Goal: Transaction & Acquisition: Purchase product/service

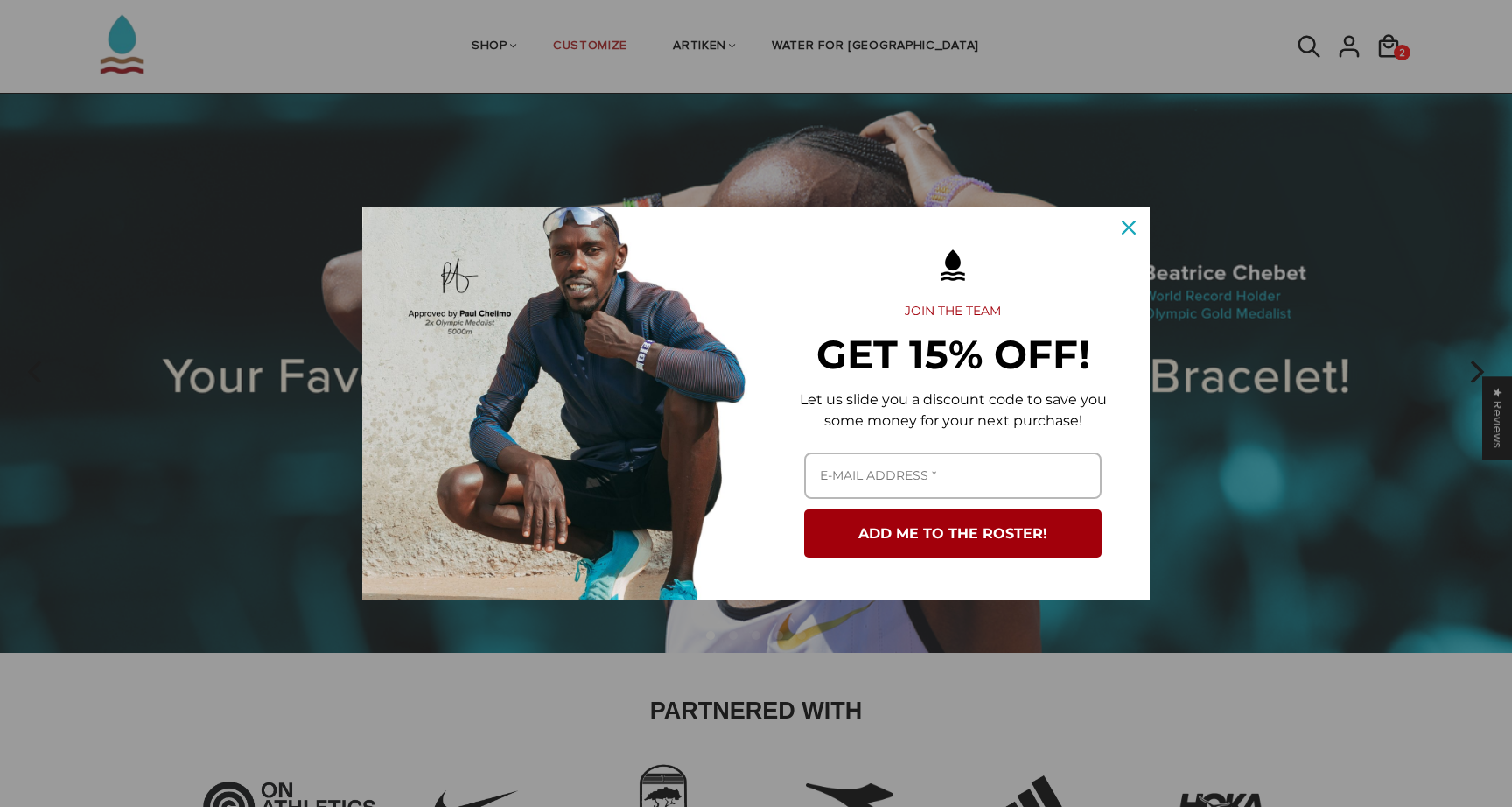
scroll to position [83, 0]
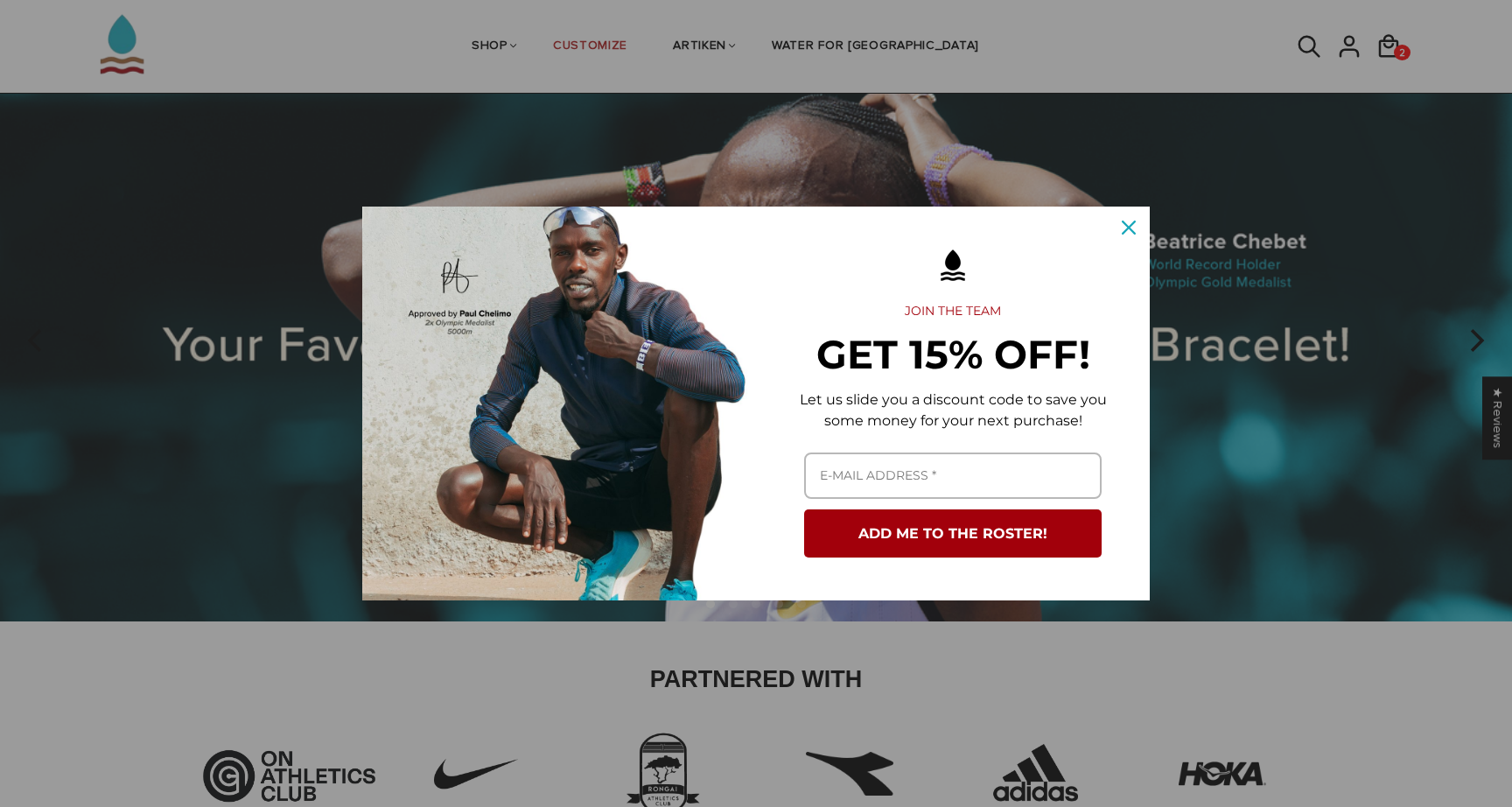
click at [1127, 225] on icon "close icon" at bounding box center [1129, 227] width 14 height 14
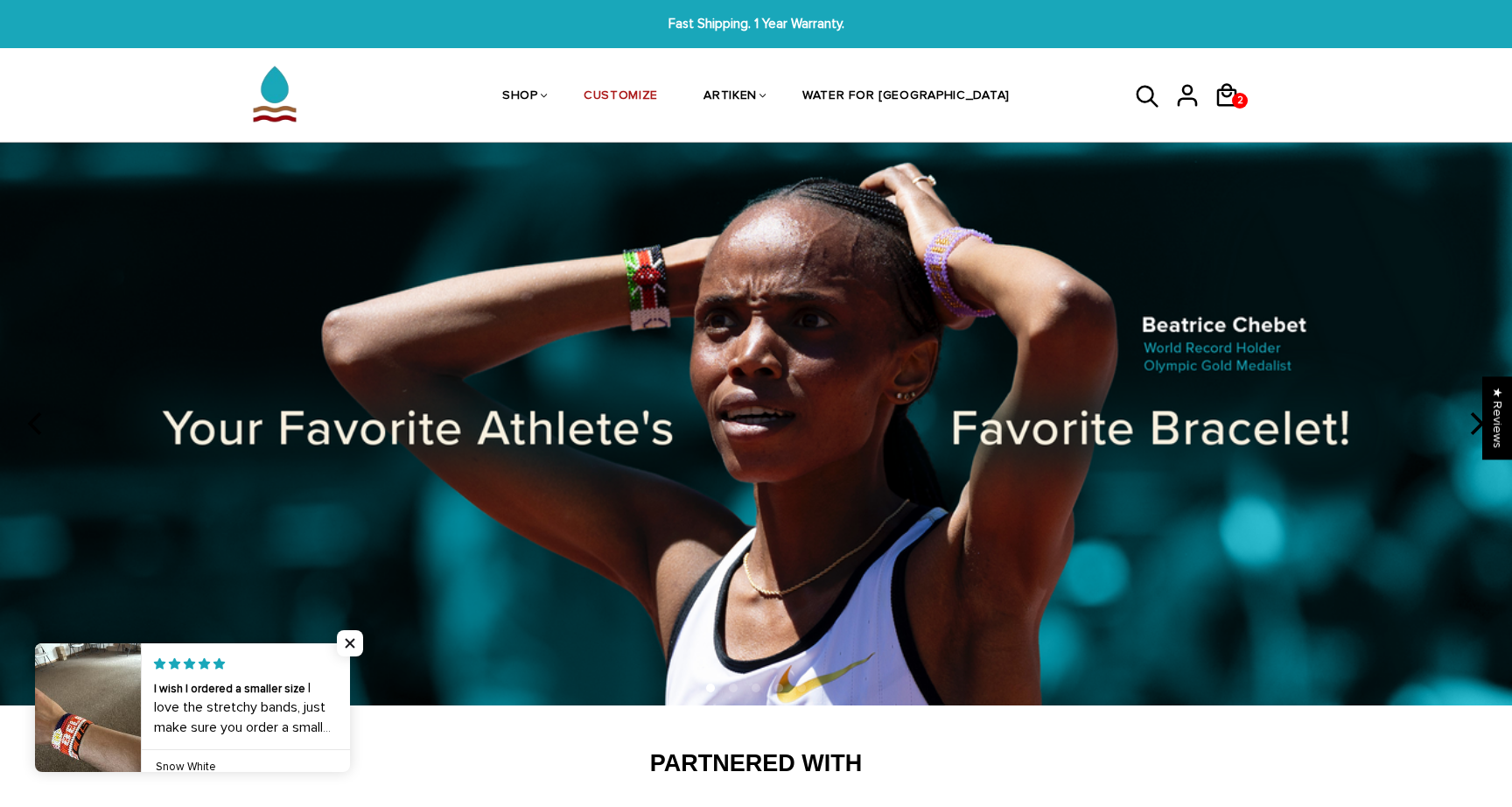
scroll to position [0, 0]
click at [816, 363] on img at bounding box center [756, 424] width 1512 height 563
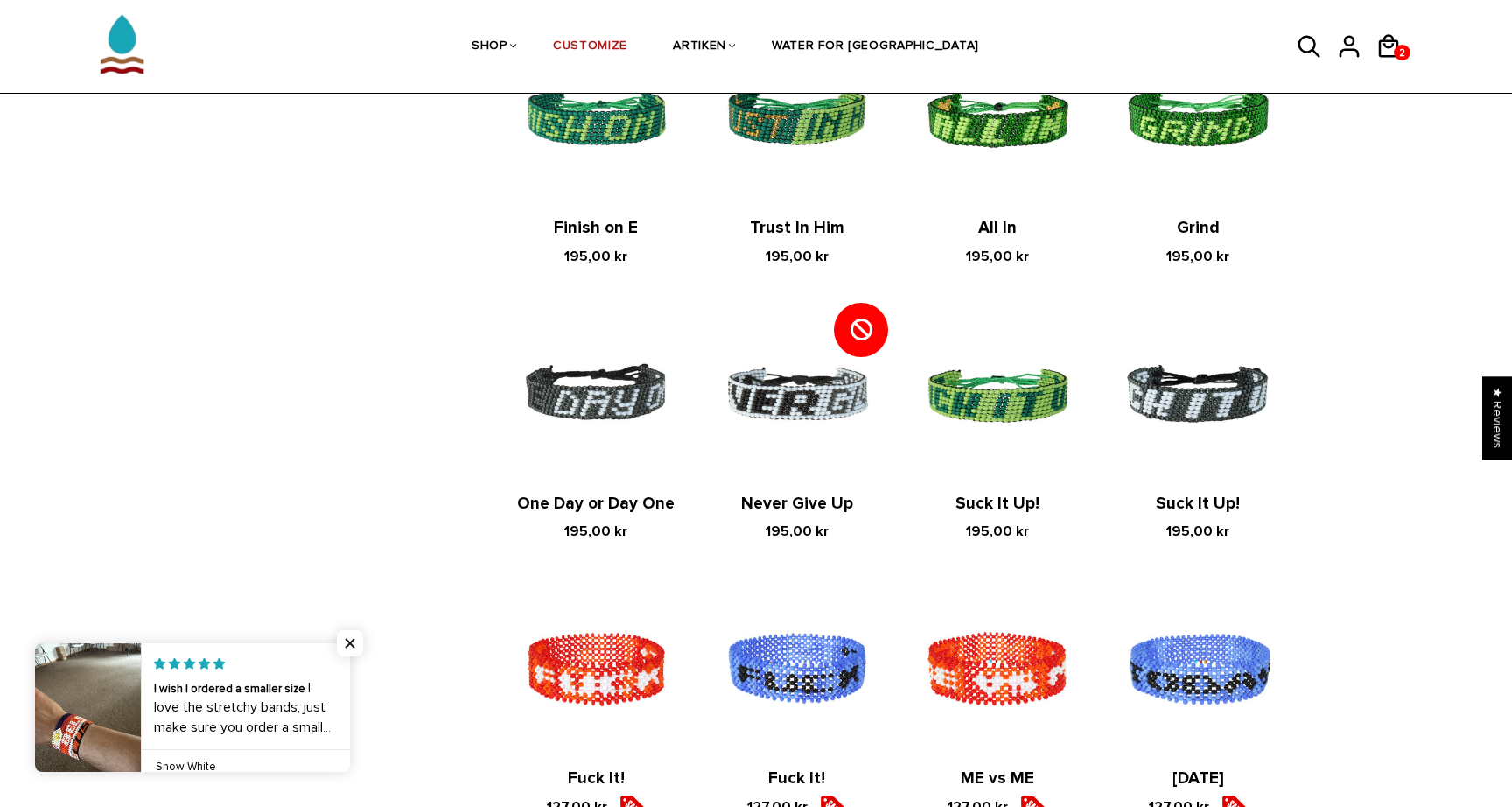
scroll to position [1559, 0]
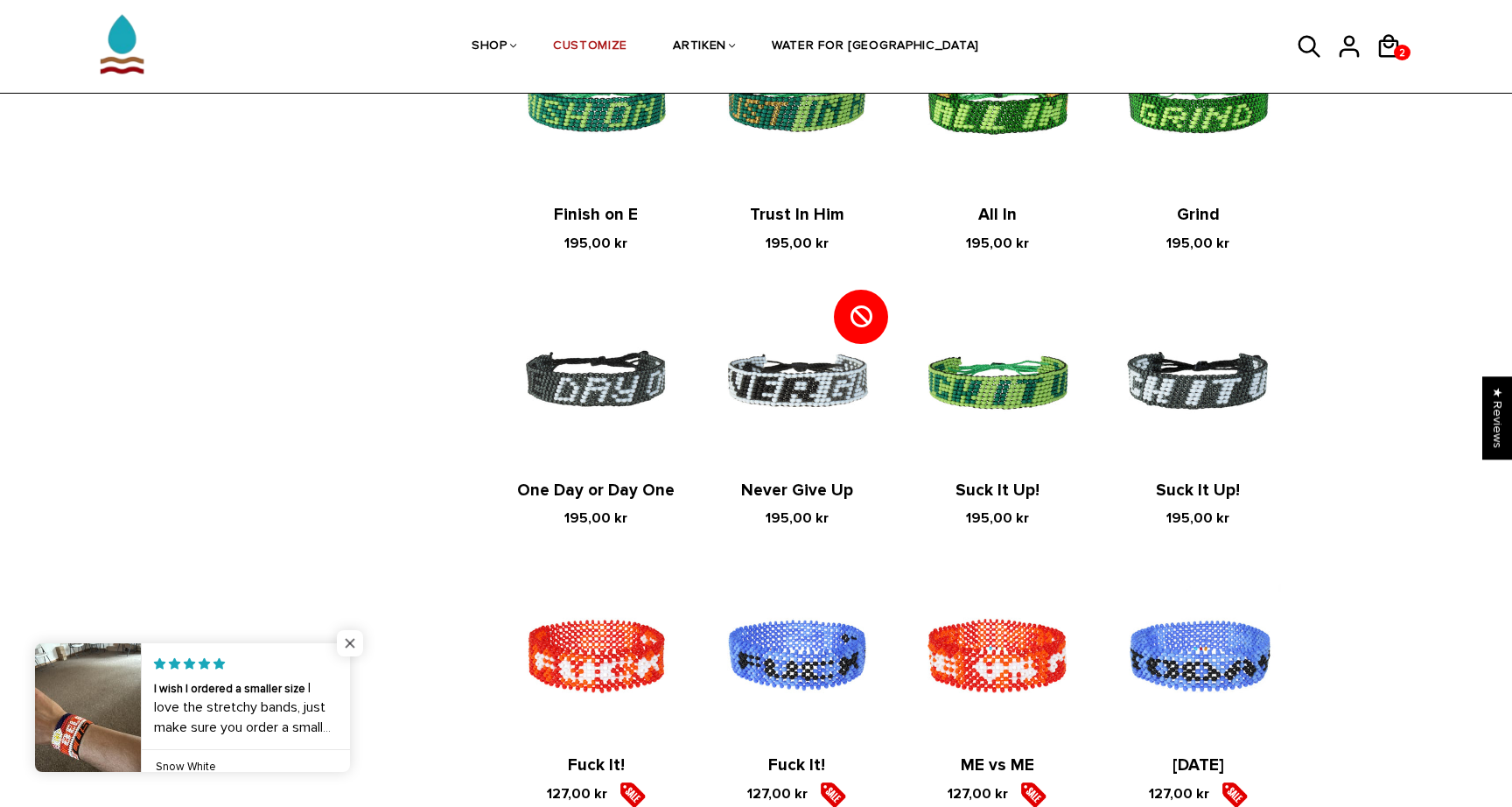
click at [346, 642] on span "Close popup widget" at bounding box center [350, 643] width 26 height 26
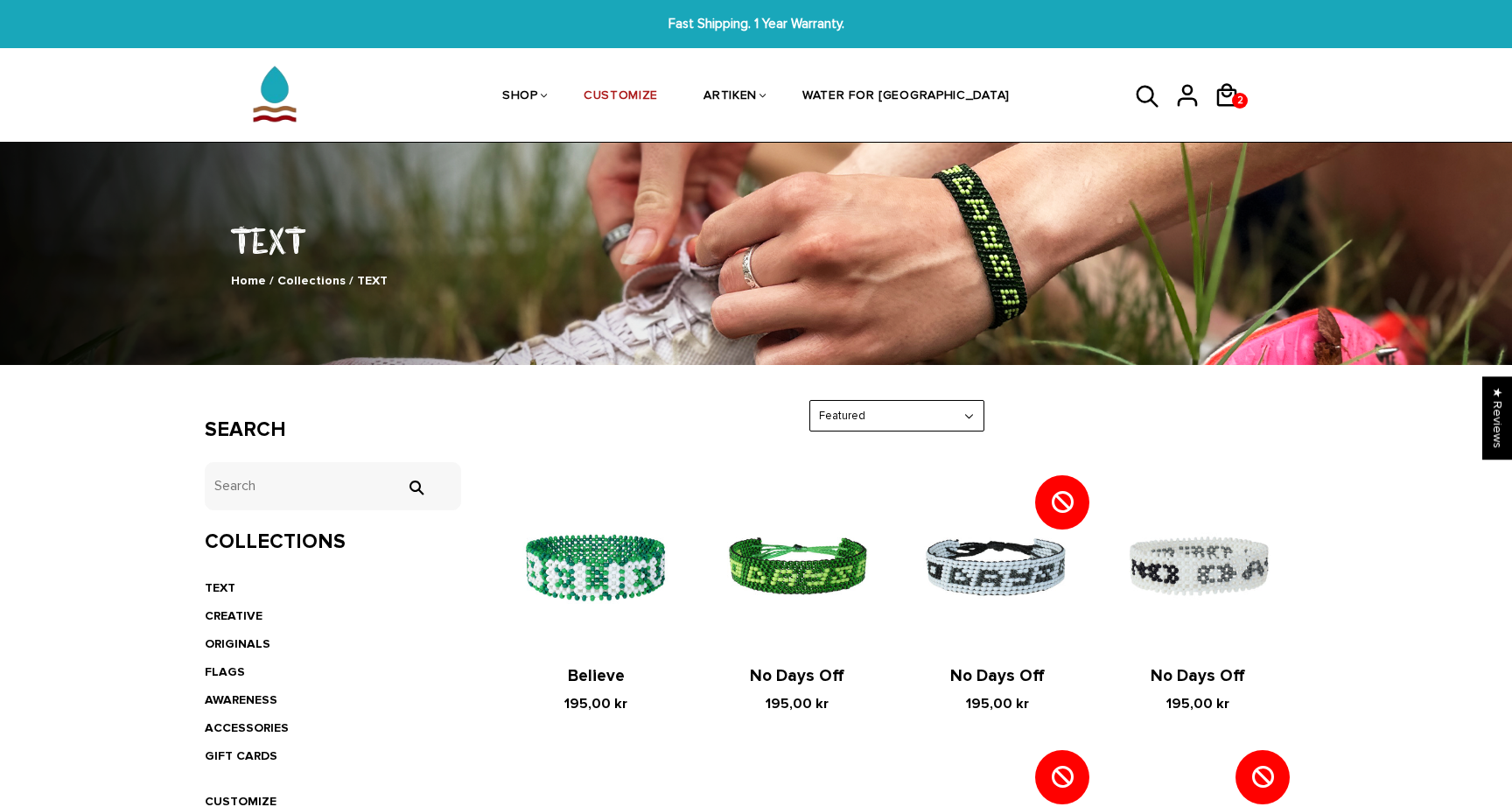
scroll to position [0, 0]
click at [296, 91] on img at bounding box center [274, 93] width 87 height 87
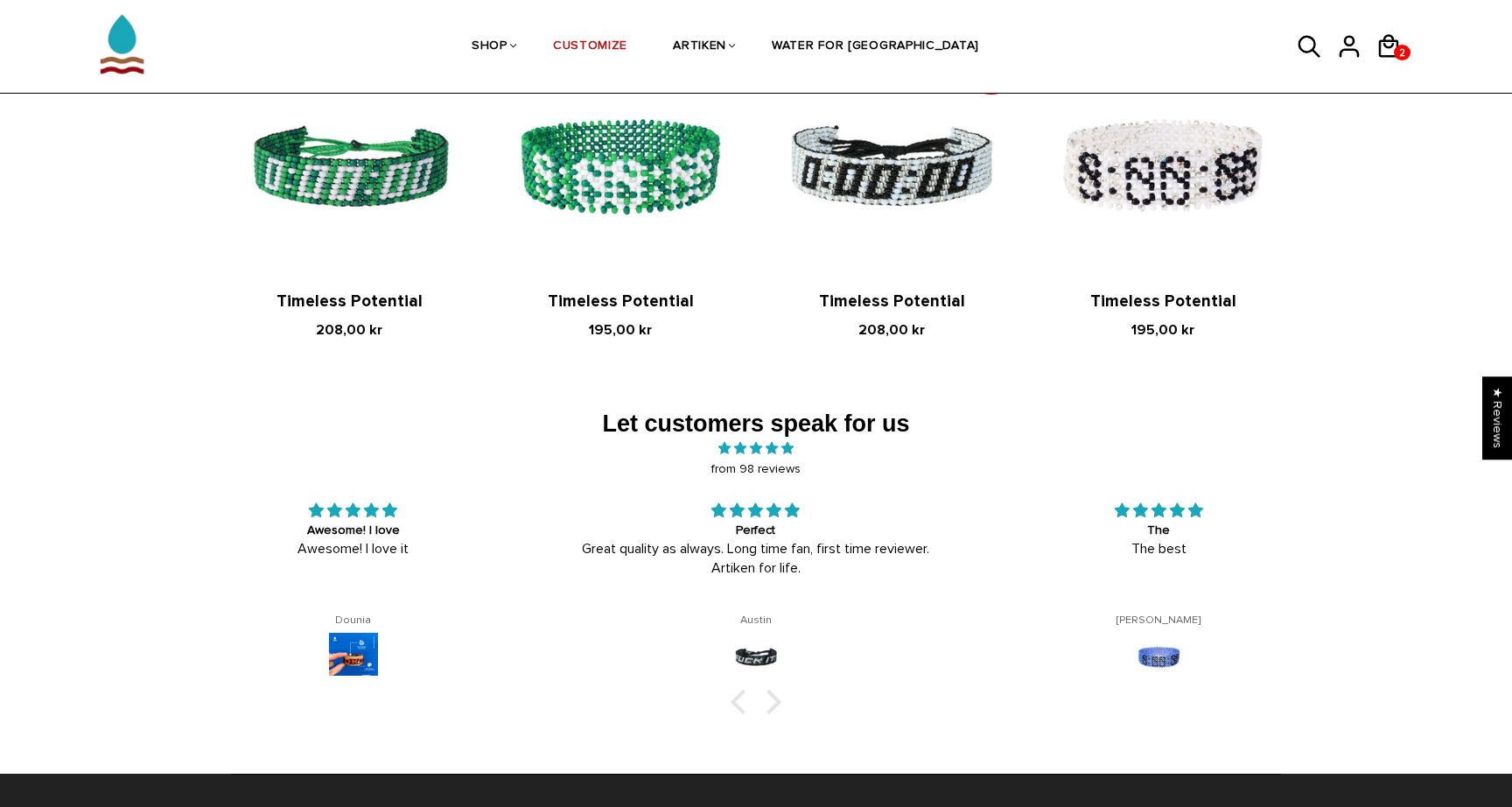
scroll to position [2579, 0]
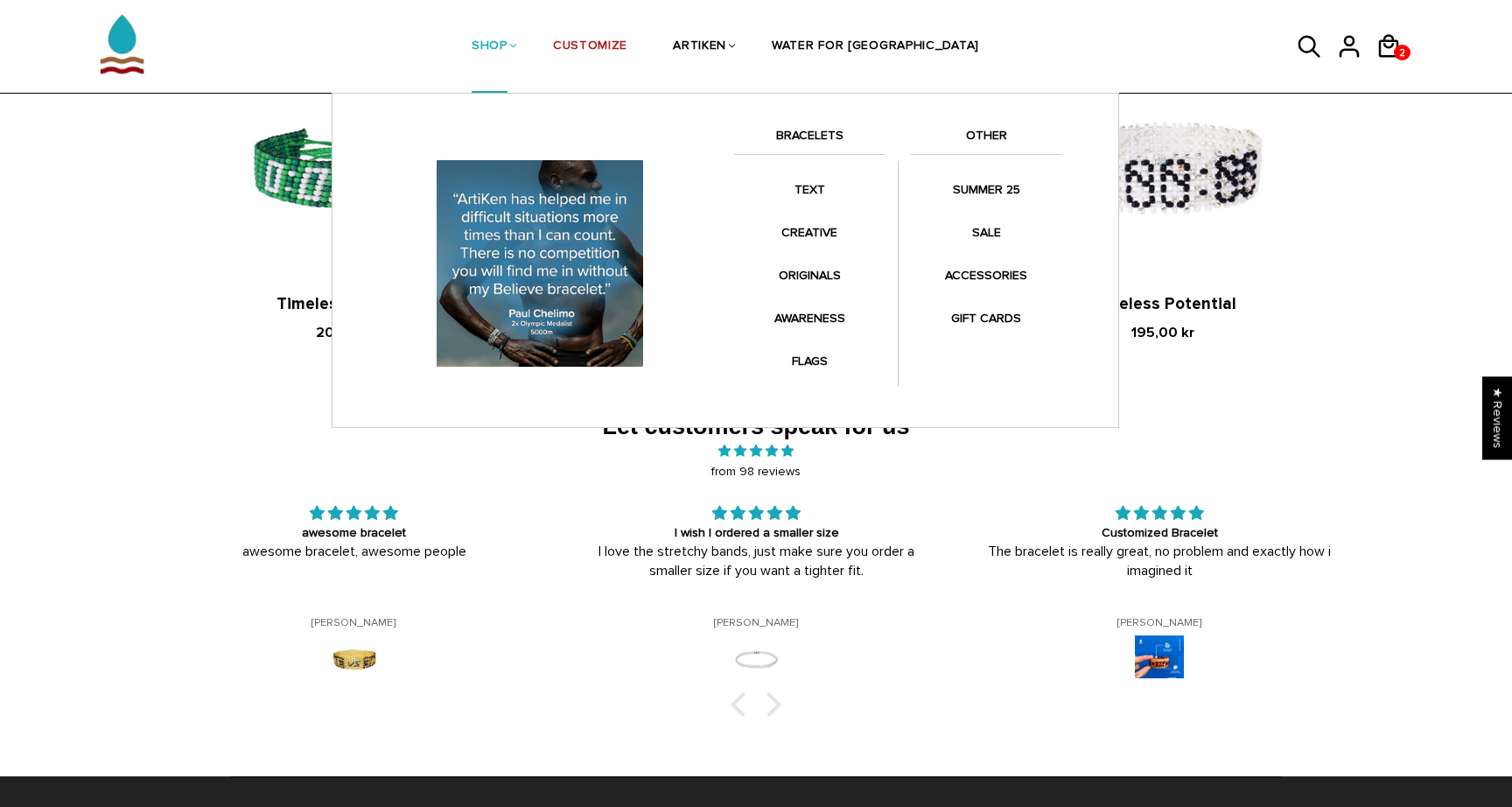
click at [508, 40] on link "SHOP" at bounding box center [489, 47] width 36 height 93
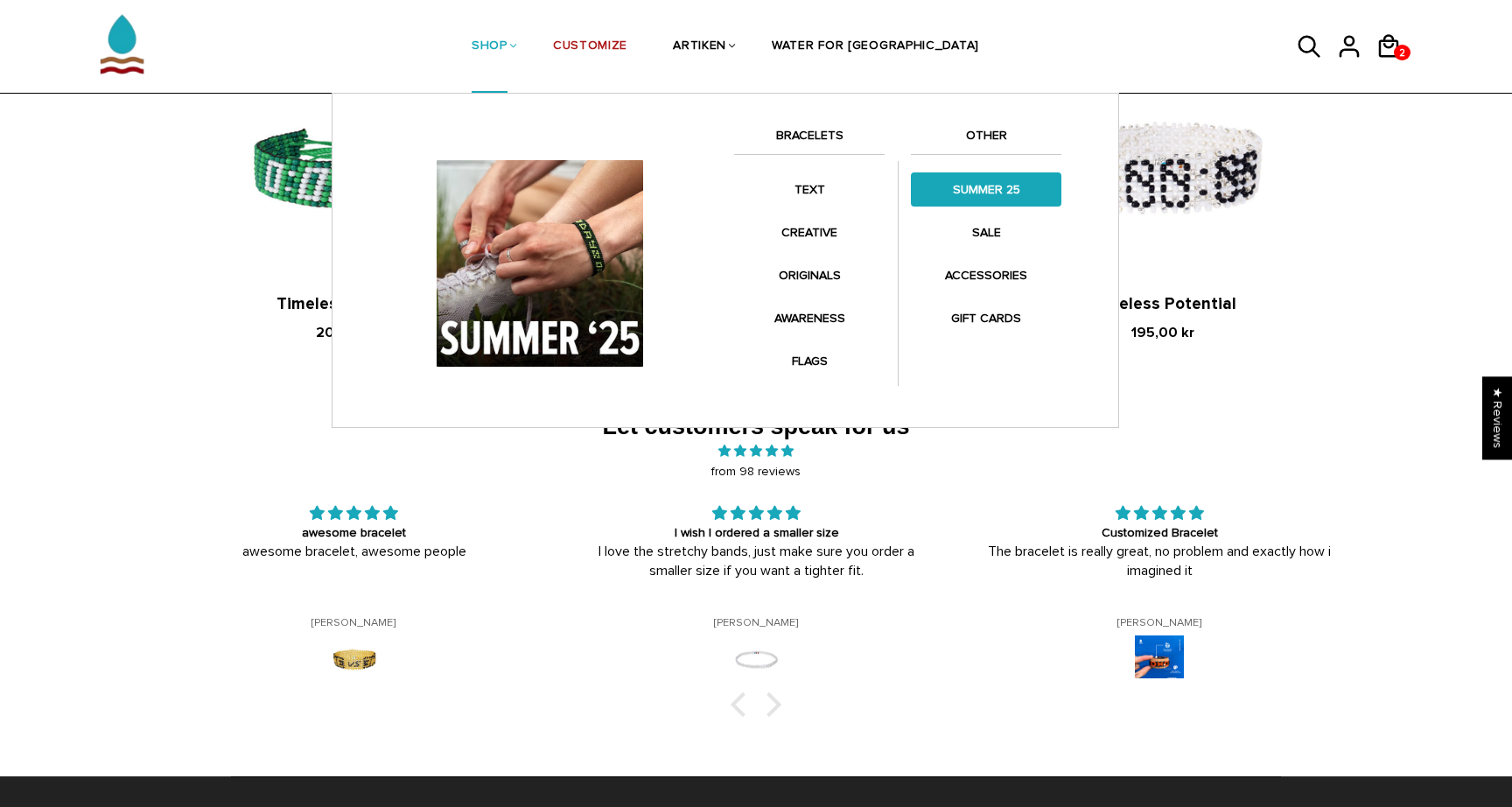
click at [1001, 183] on link "SUMMER 25" at bounding box center [986, 189] width 151 height 34
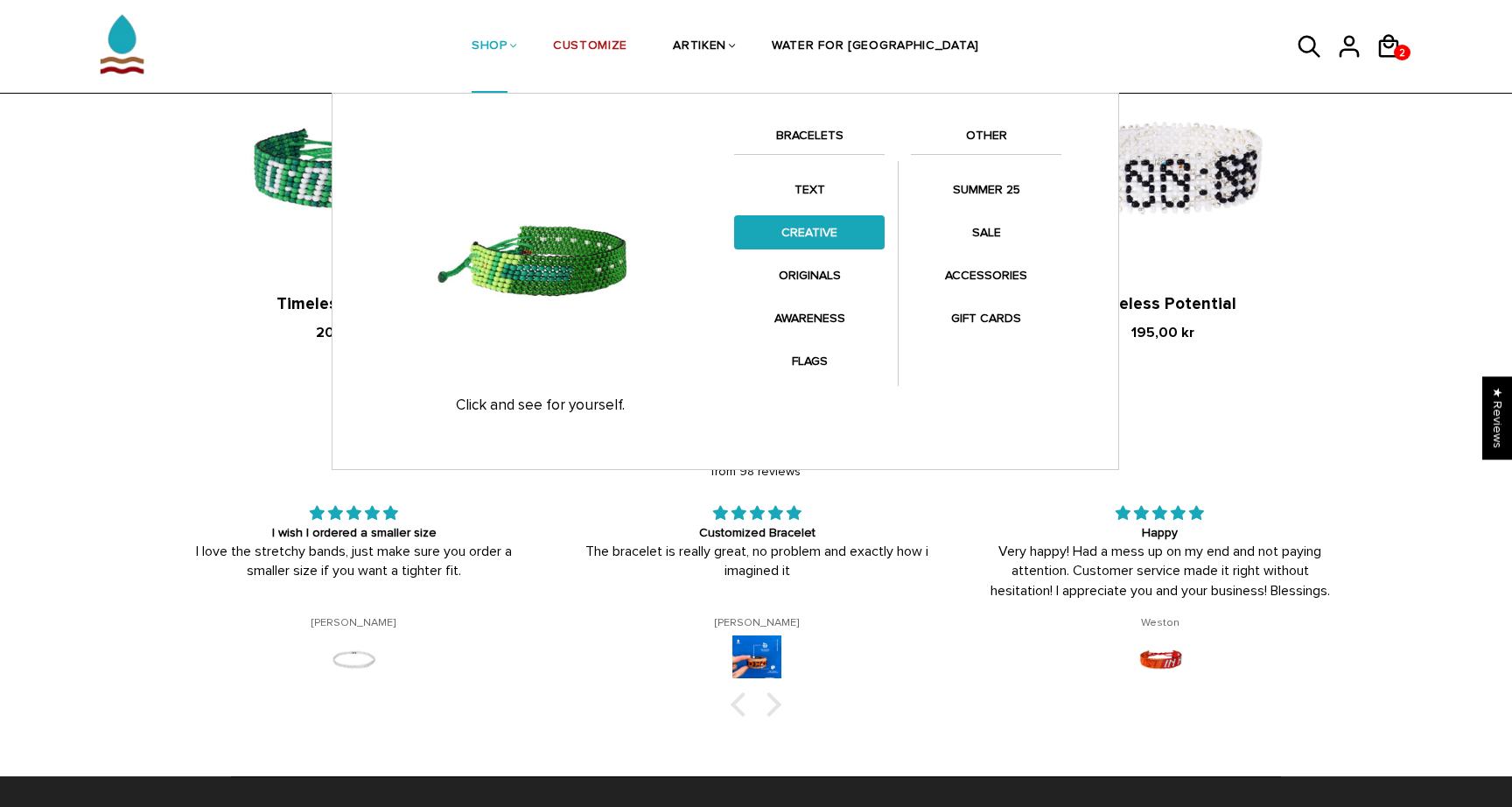
click at [824, 239] on link "CREATIVE" at bounding box center [809, 232] width 151 height 34
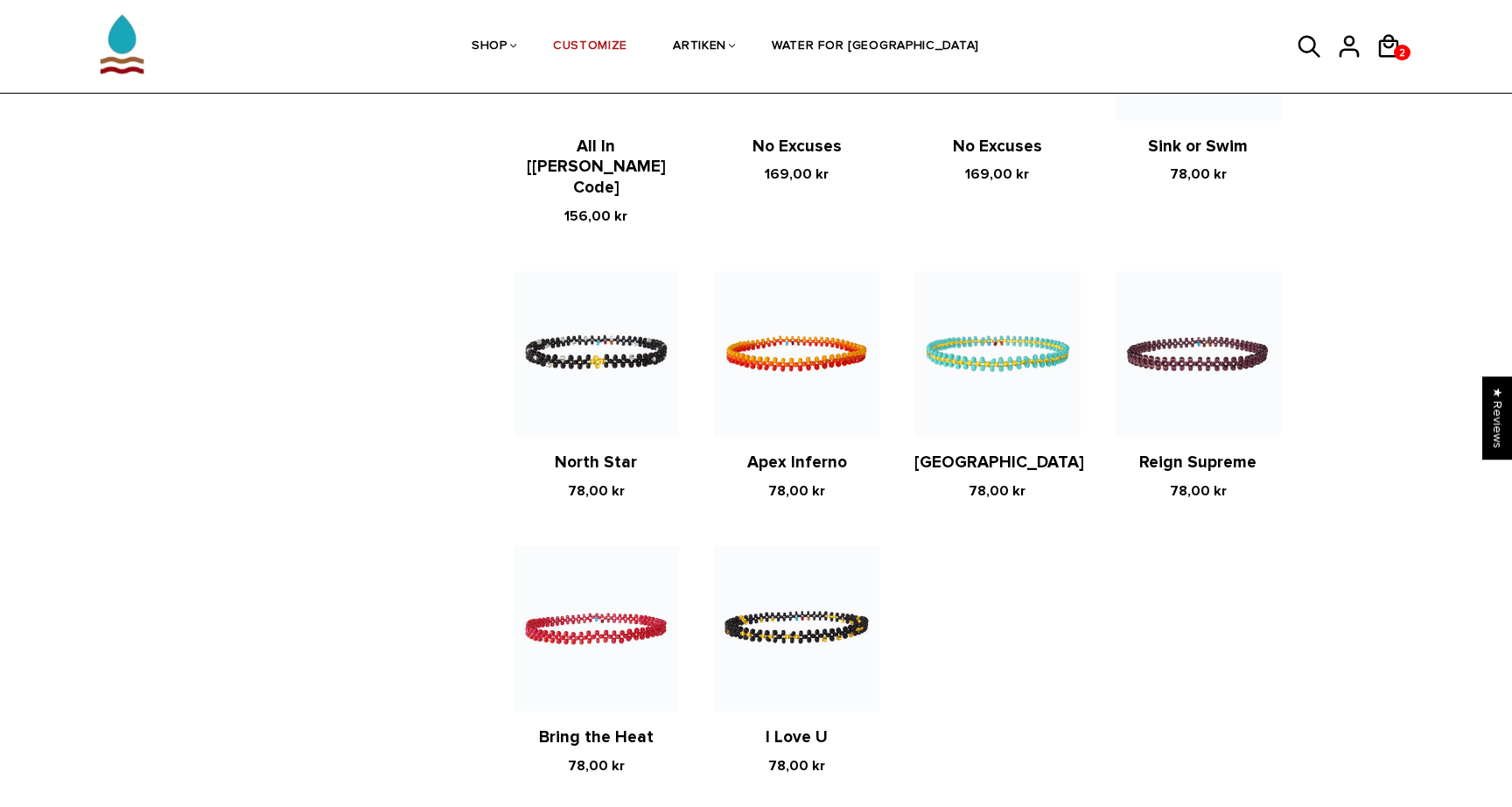
scroll to position [3061, 0]
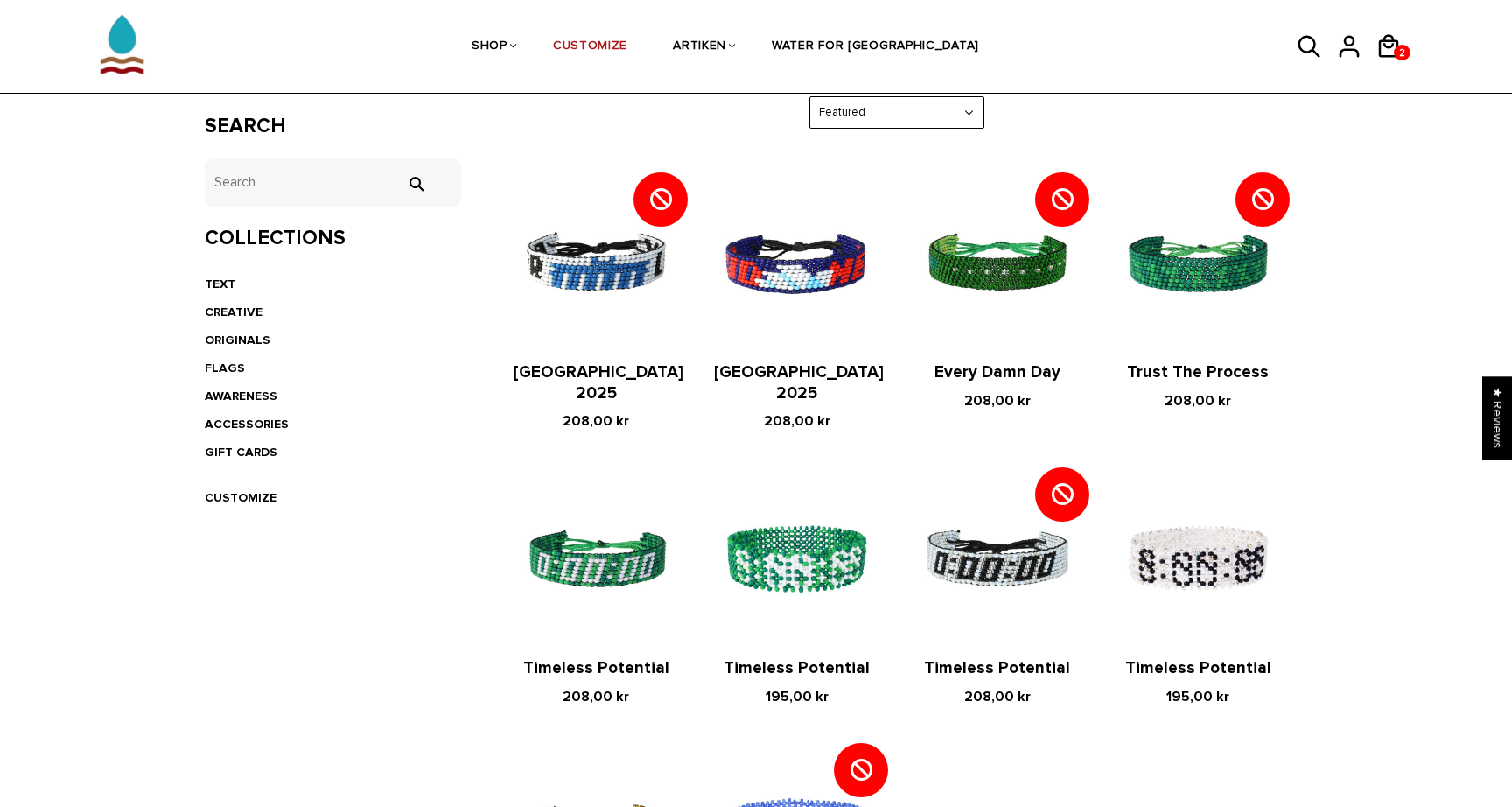
scroll to position [286, 0]
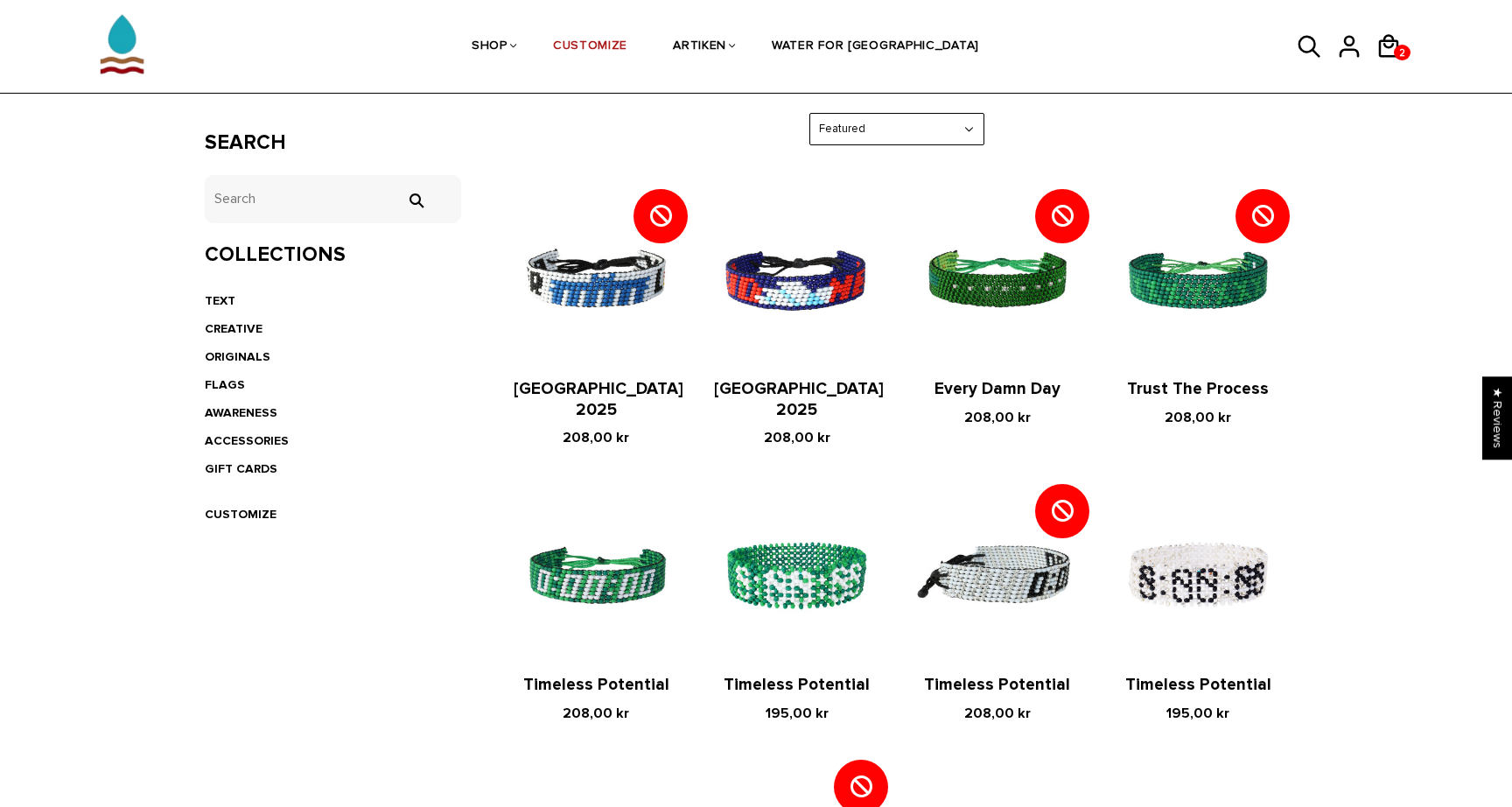
click at [1033, 573] on img at bounding box center [997, 575] width 166 height 166
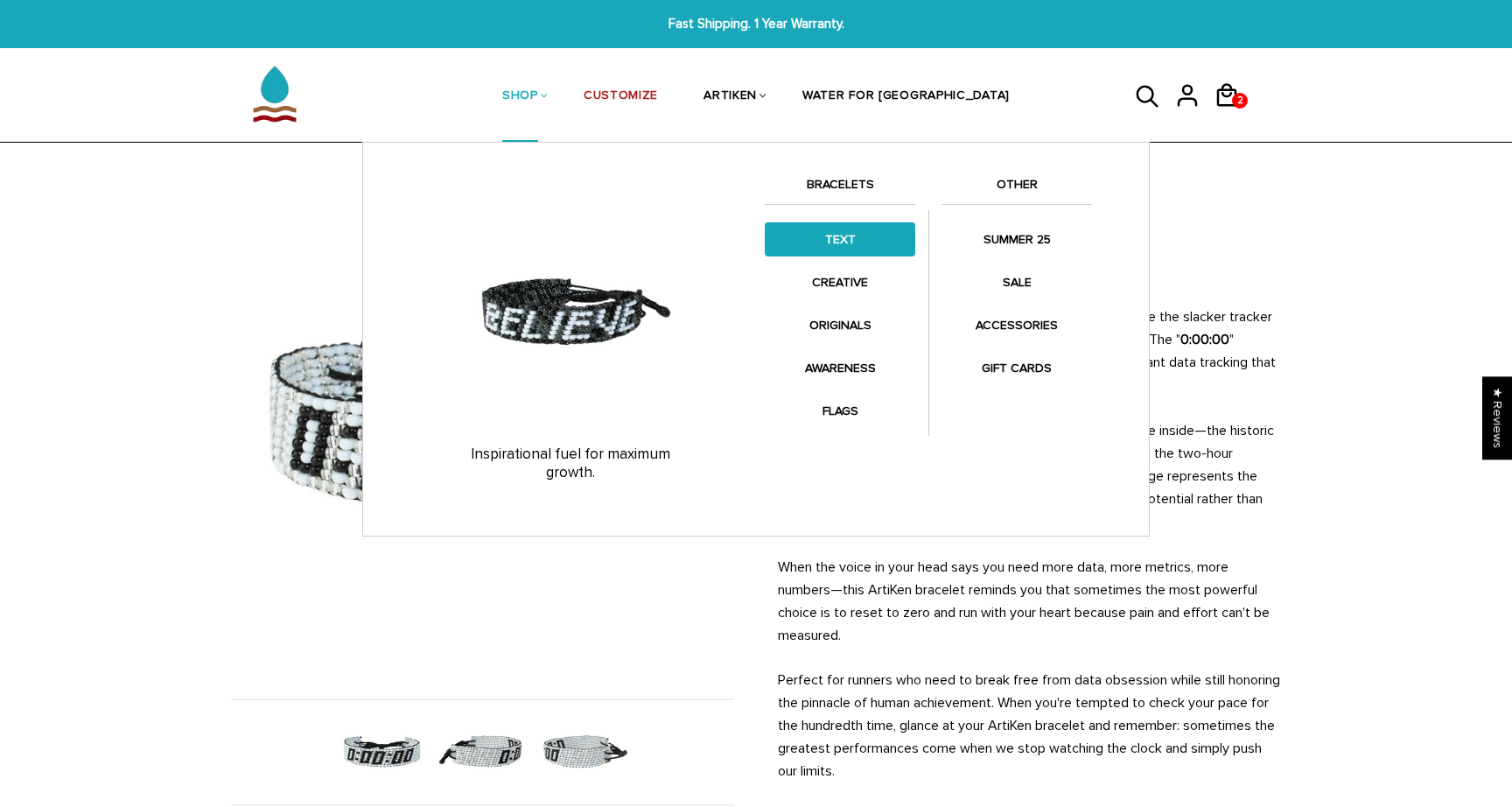
click at [841, 242] on link "TEXT" at bounding box center [840, 239] width 151 height 34
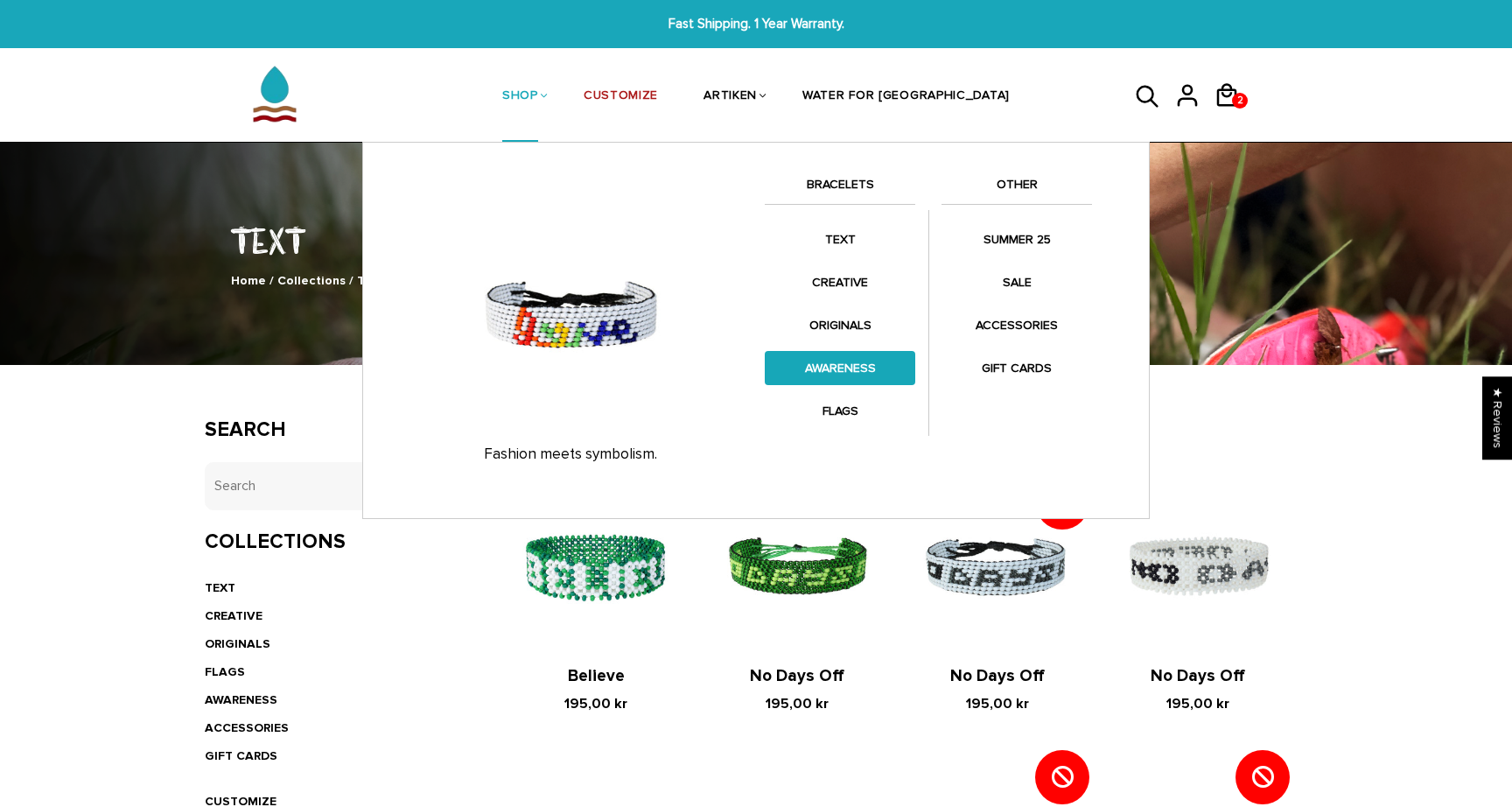
click at [861, 362] on link "AWARENESS" at bounding box center [840, 367] width 151 height 34
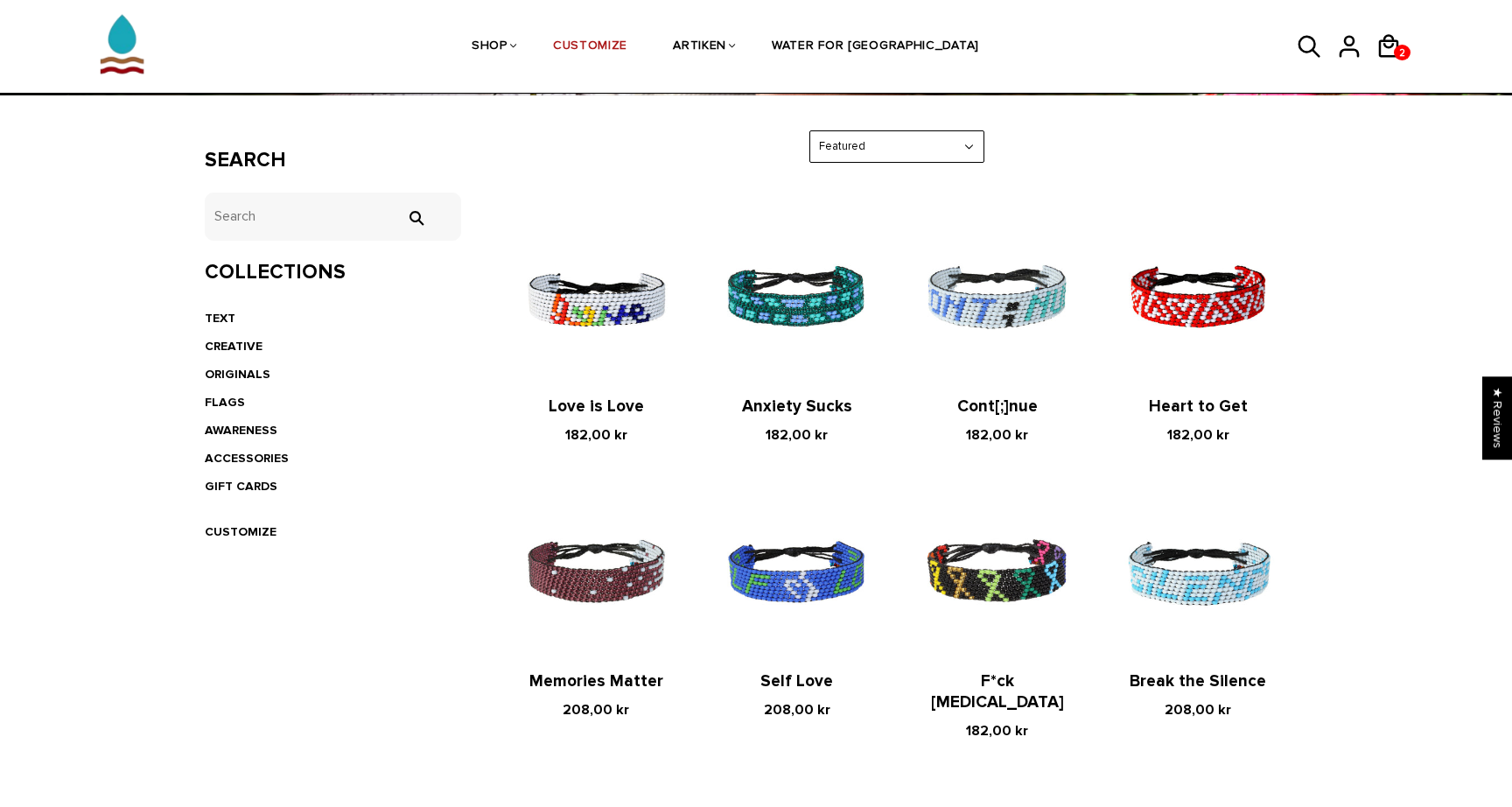
scroll to position [268, 0]
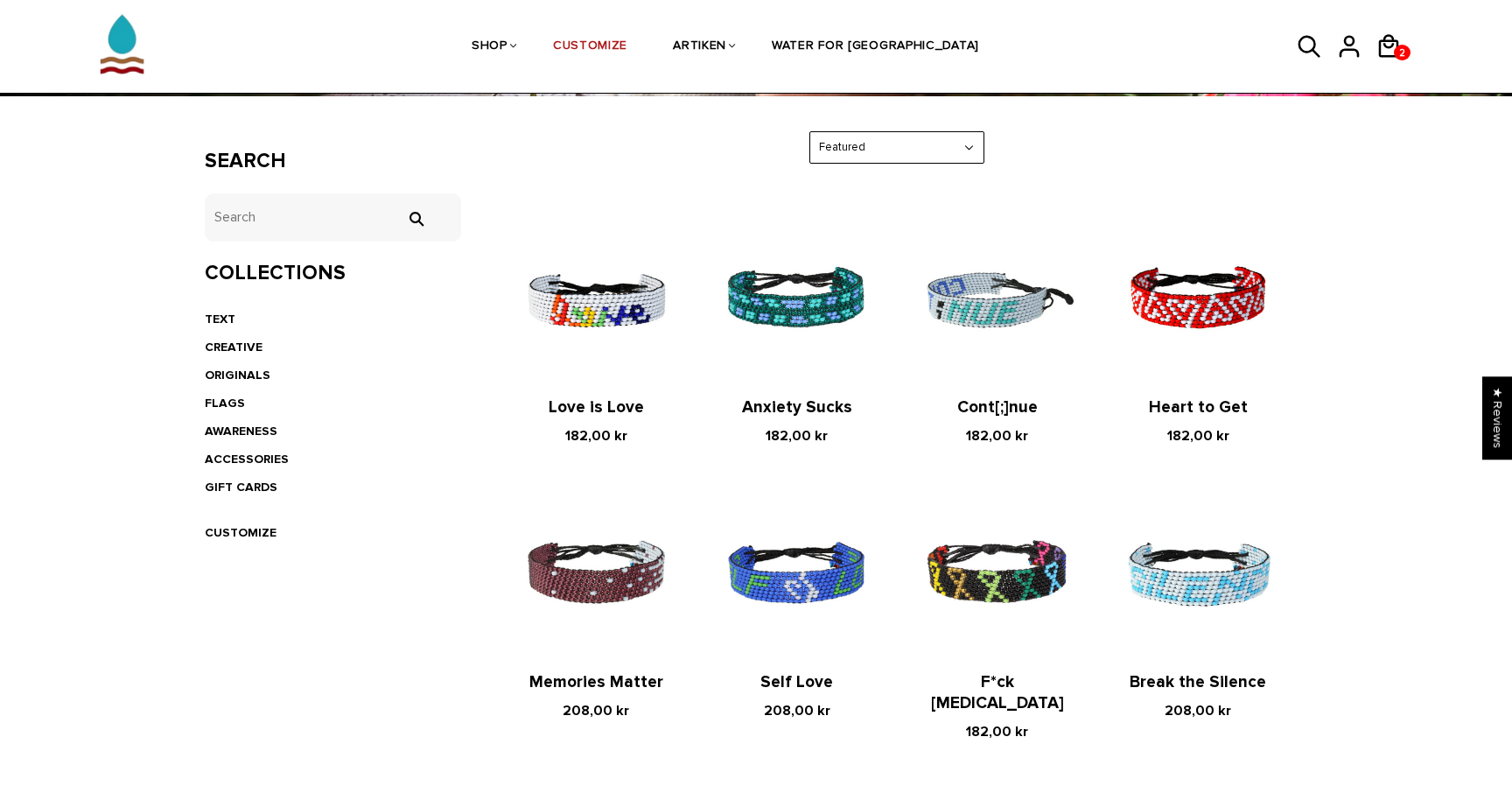
click at [995, 302] on img at bounding box center [997, 299] width 166 height 166
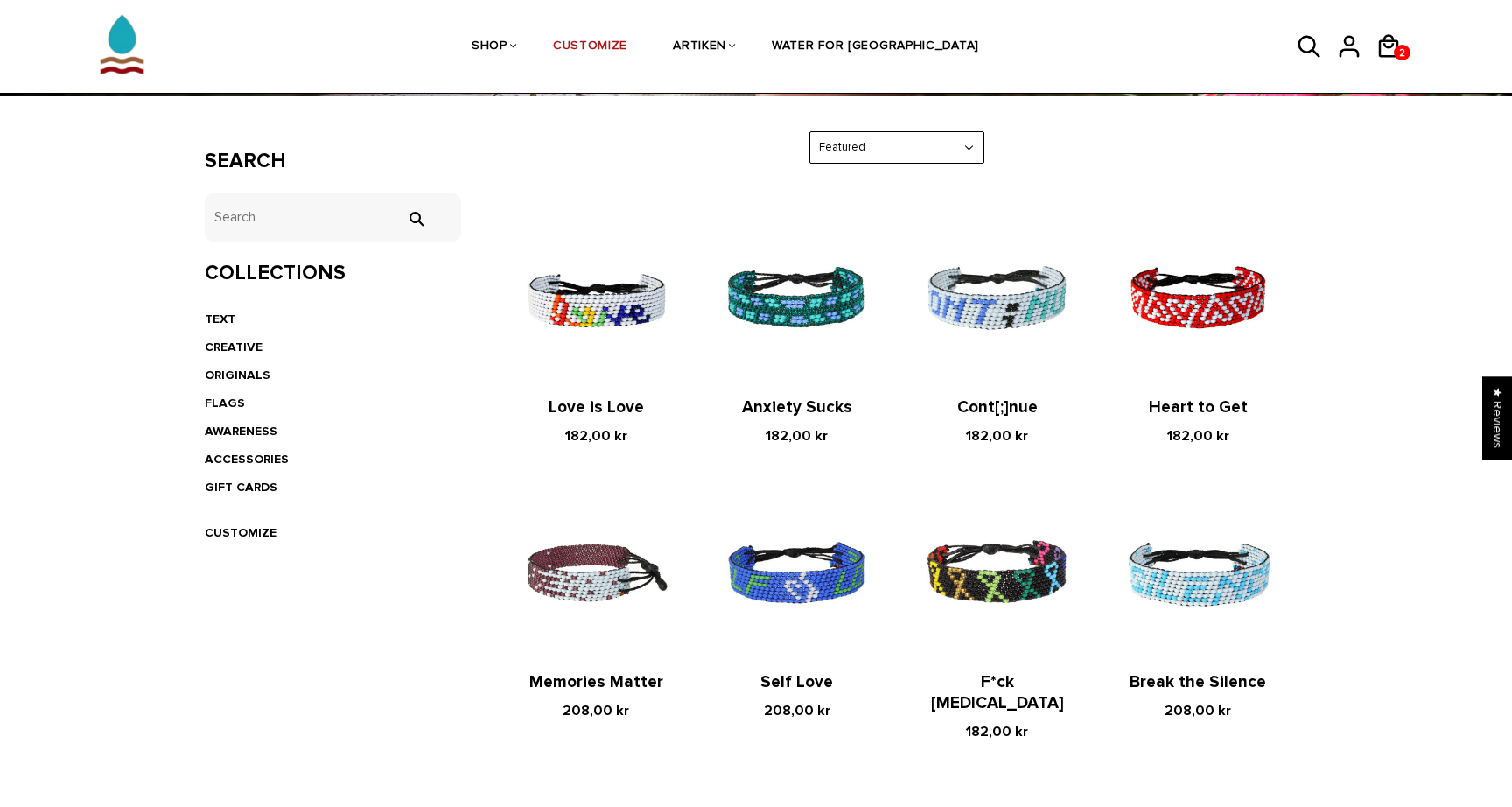
click at [620, 568] on img at bounding box center [597, 574] width 166 height 166
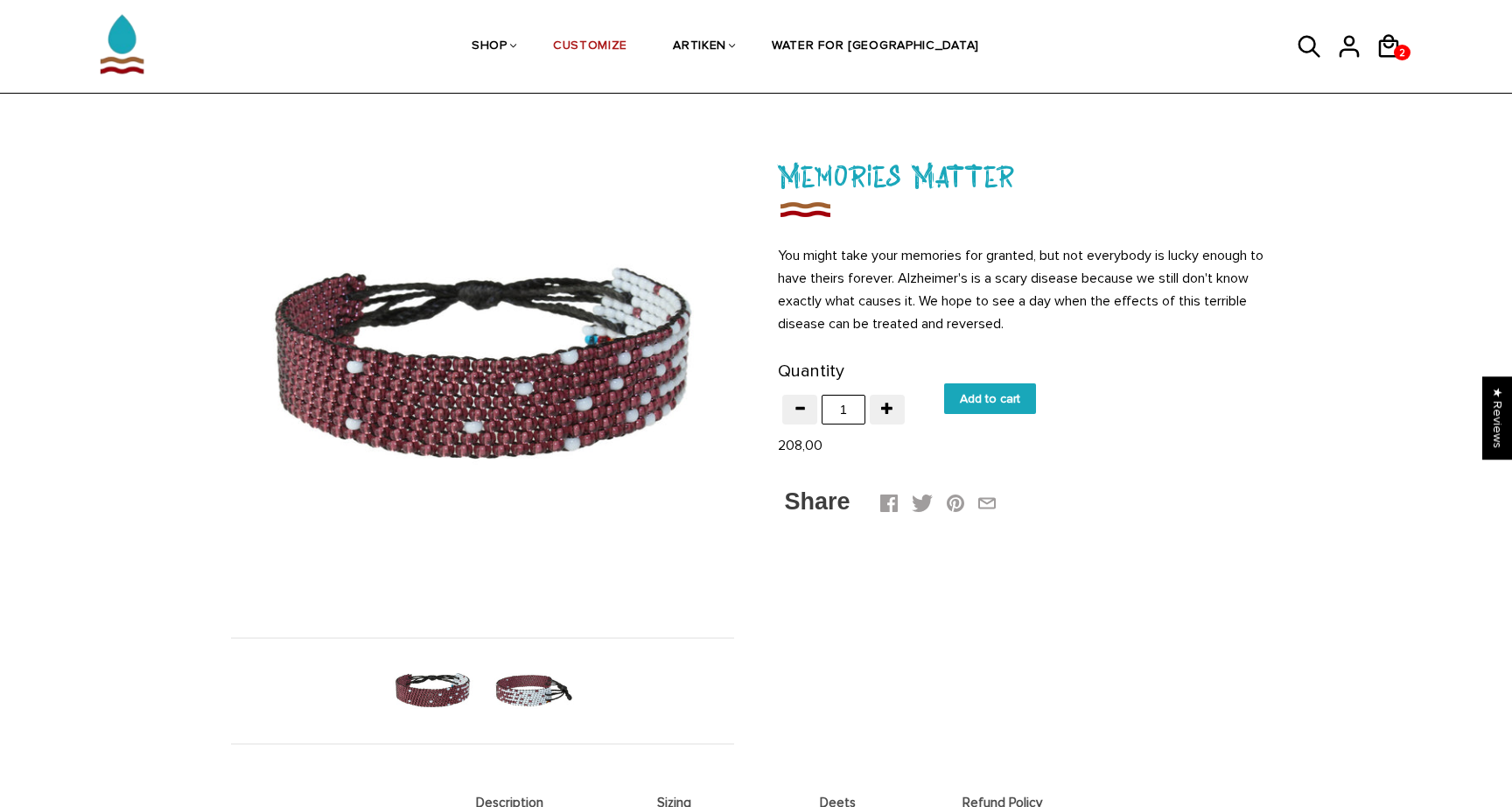
scroll to position [68, 0]
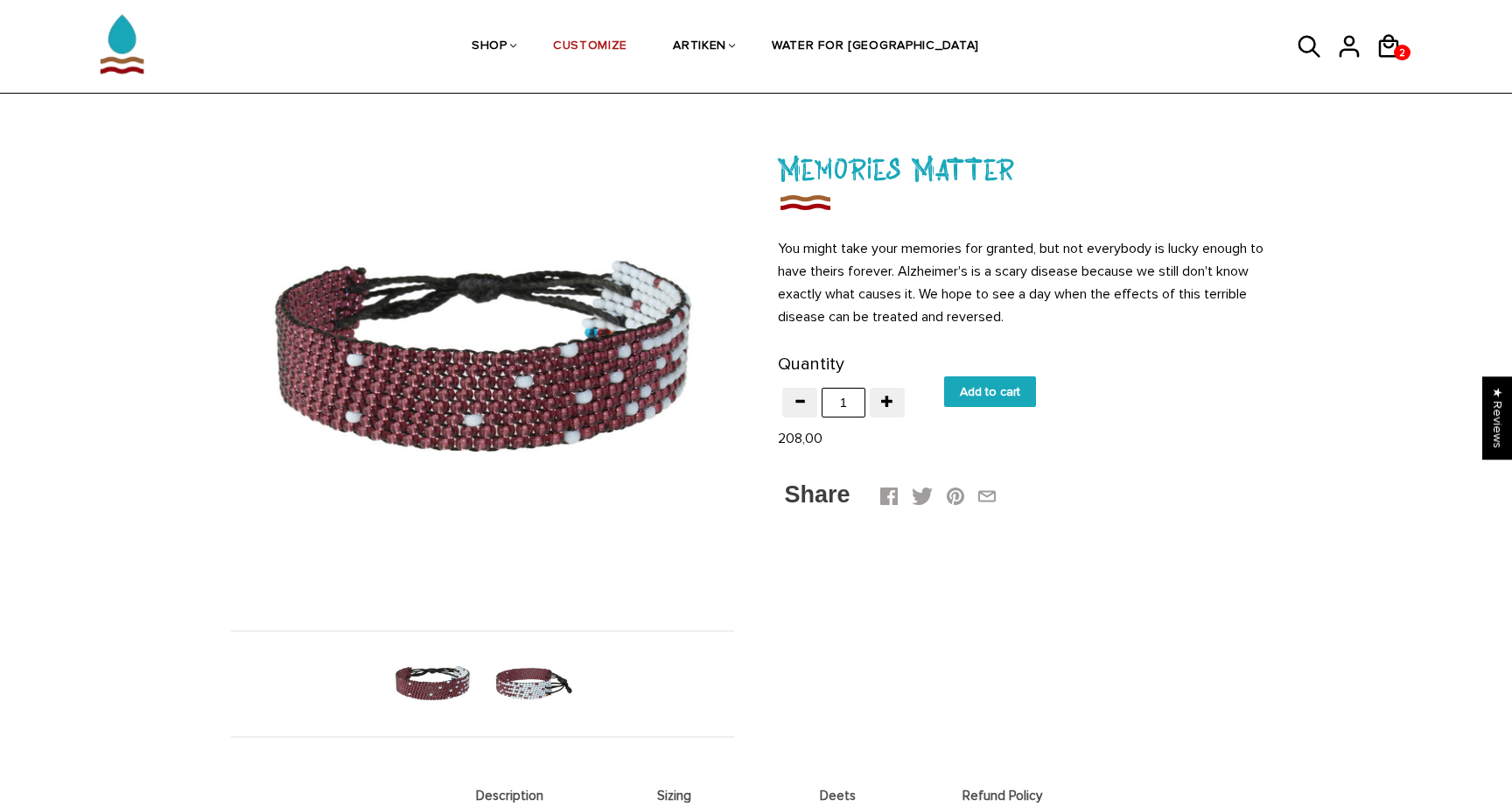
click at [528, 681] on img at bounding box center [533, 684] width 90 height 90
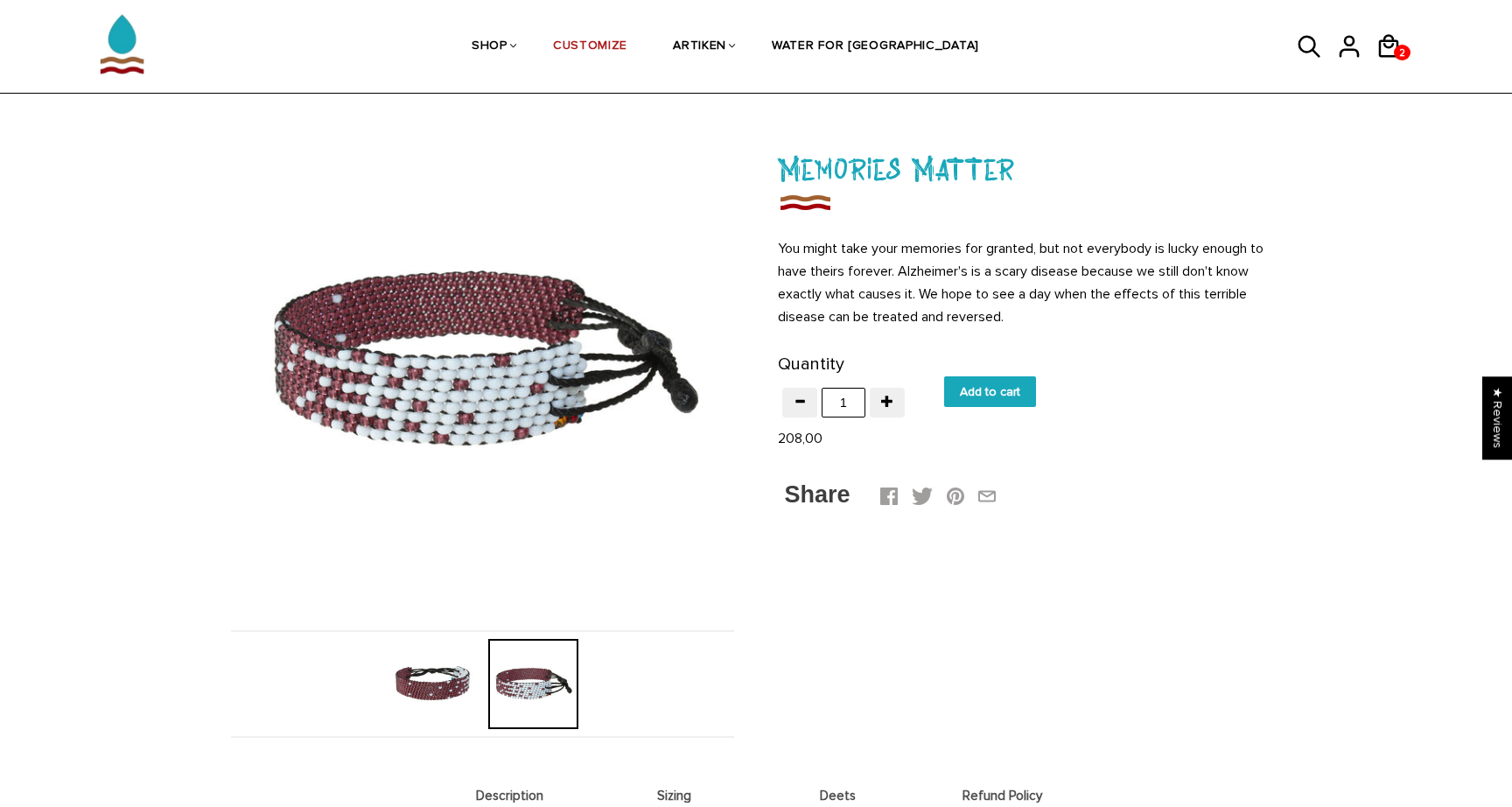
click at [425, 686] on img at bounding box center [433, 684] width 90 height 90
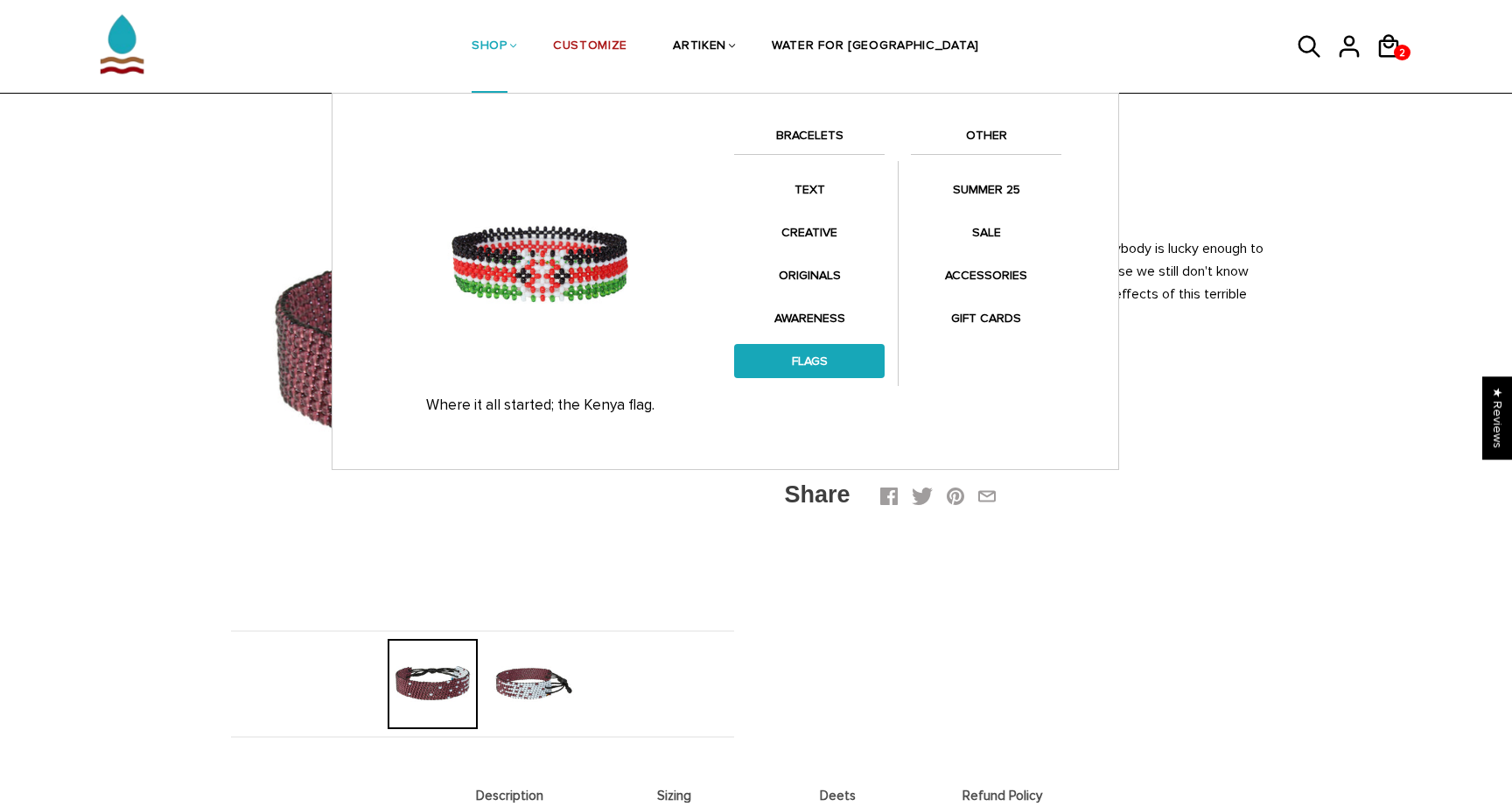
click at [816, 355] on link "FLAGS" at bounding box center [809, 360] width 151 height 34
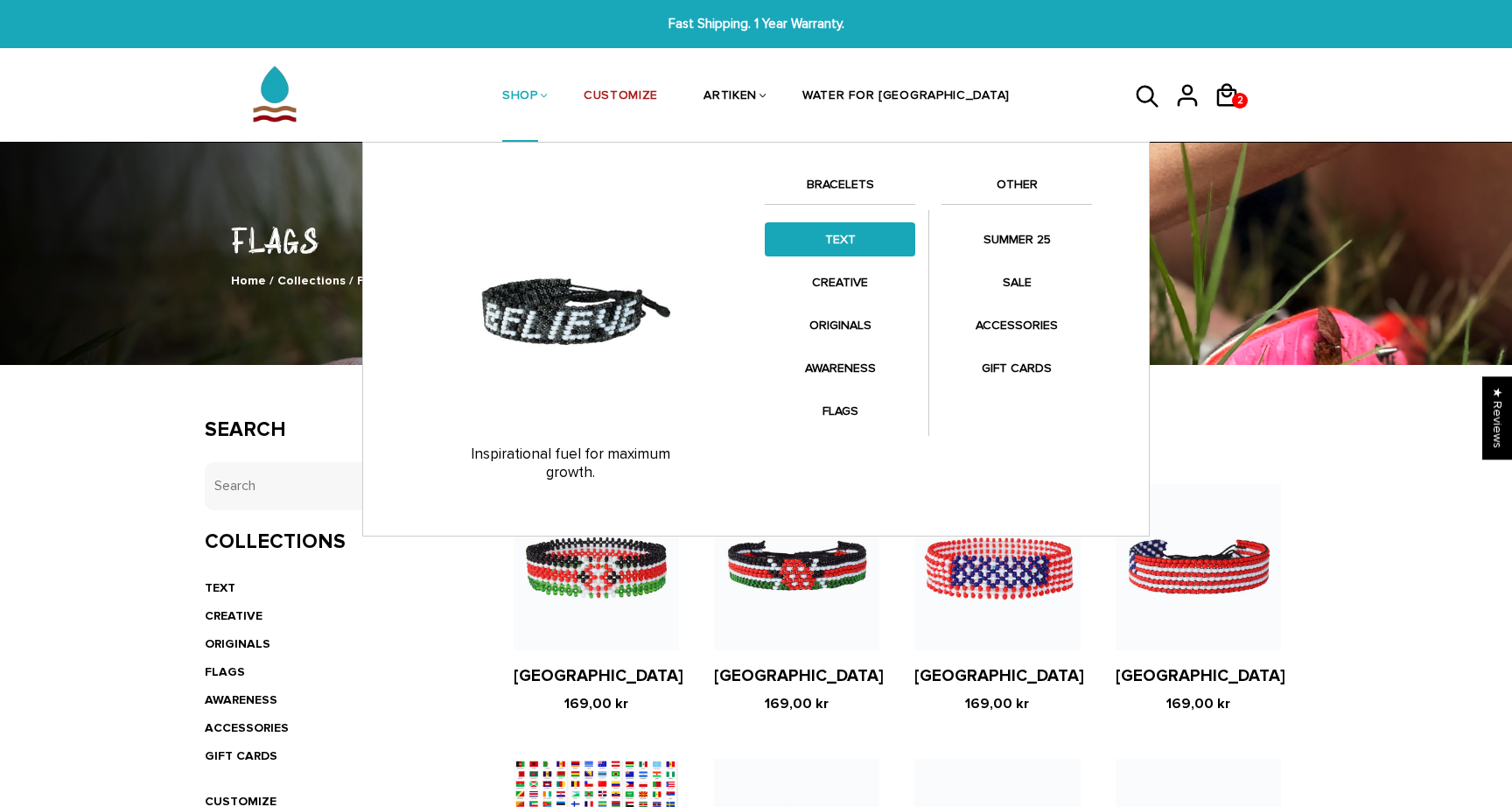
click at [849, 243] on link "TEXT" at bounding box center [840, 239] width 151 height 34
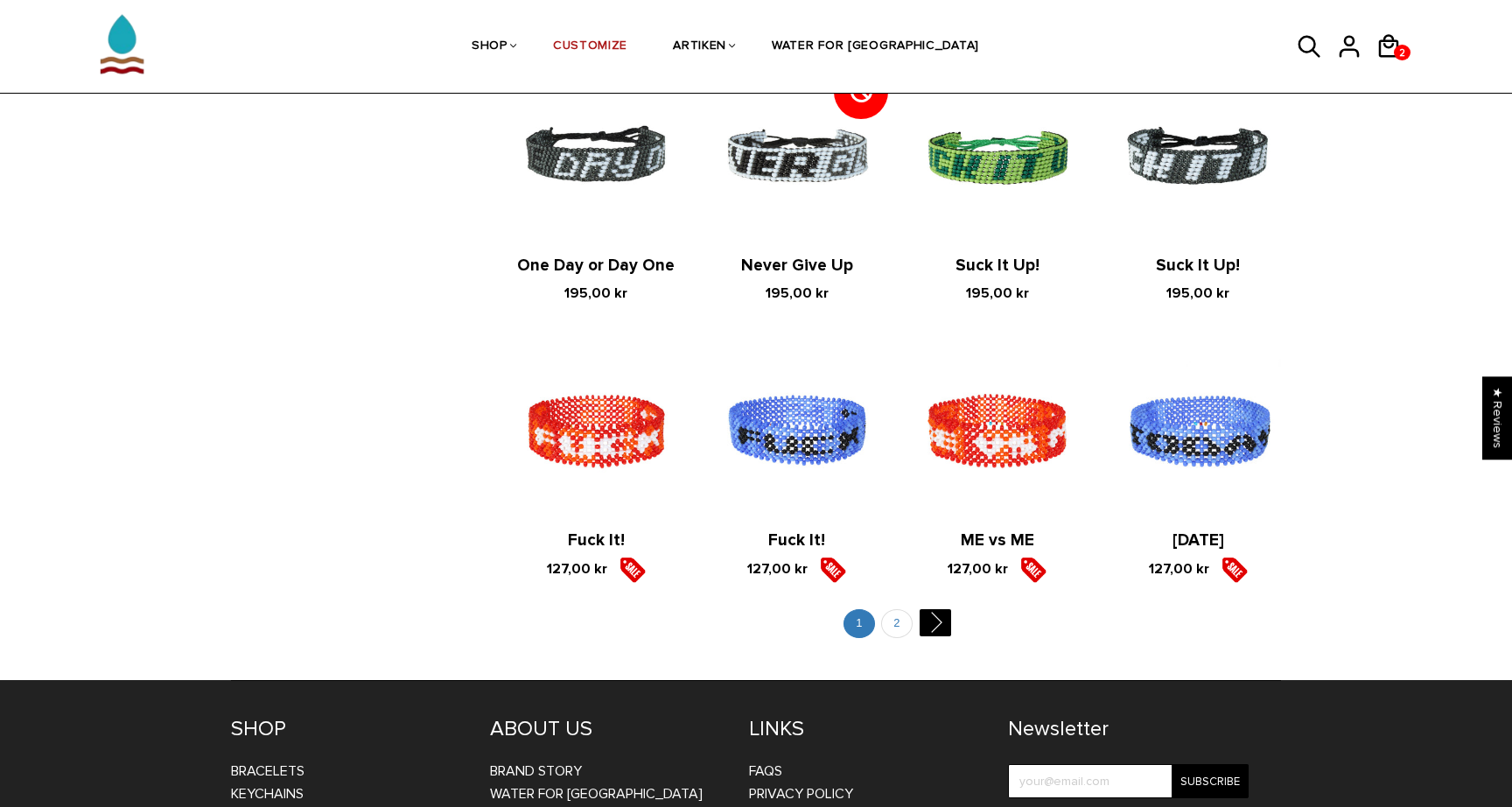
scroll to position [1785, 0]
click at [946, 621] on link "" at bounding box center [935, 621] width 32 height 27
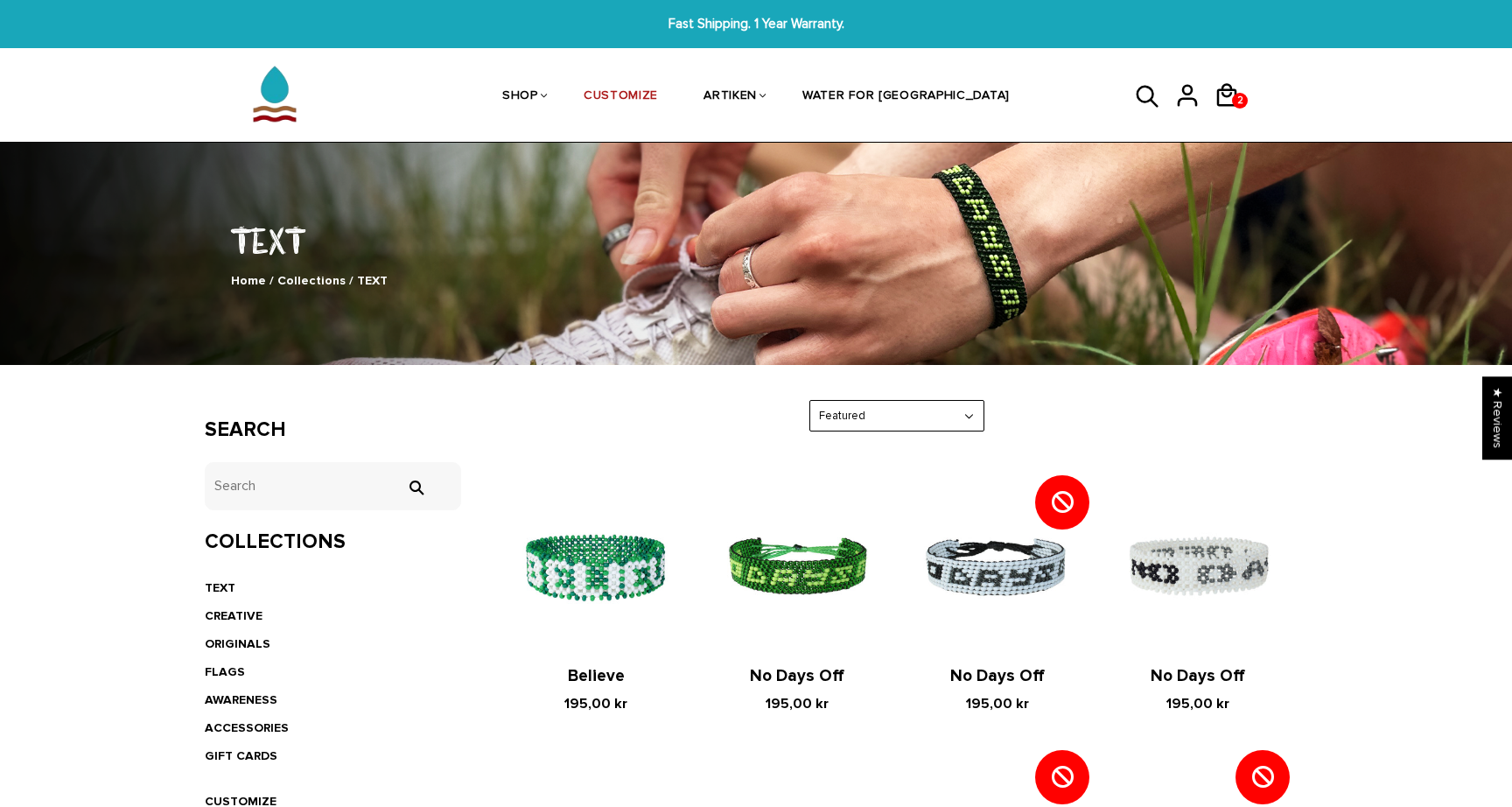
scroll to position [0, 0]
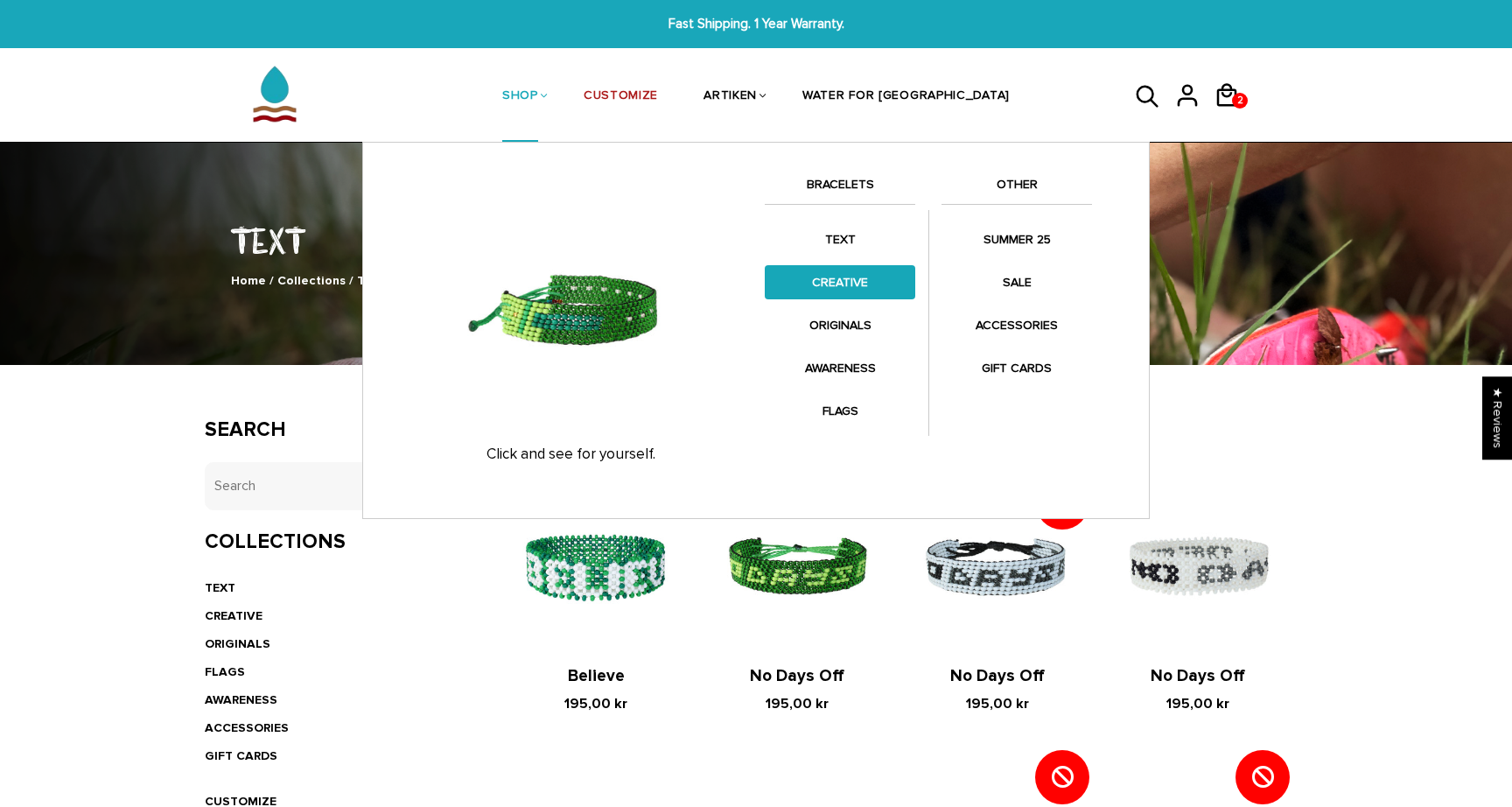
click at [858, 289] on link "CREATIVE" at bounding box center [840, 282] width 151 height 34
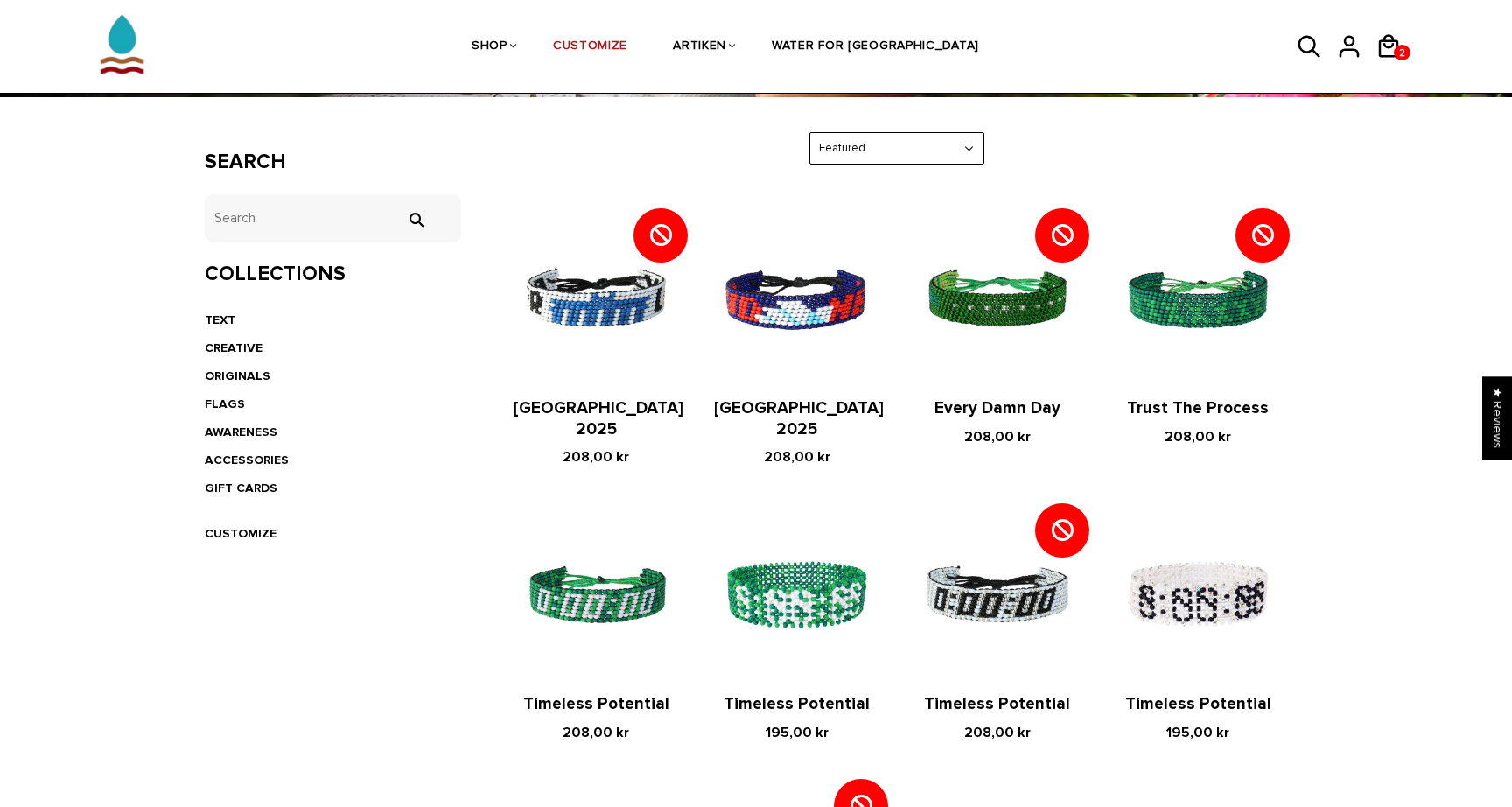
scroll to position [270, 0]
